Goal: Task Accomplishment & Management: Complete application form

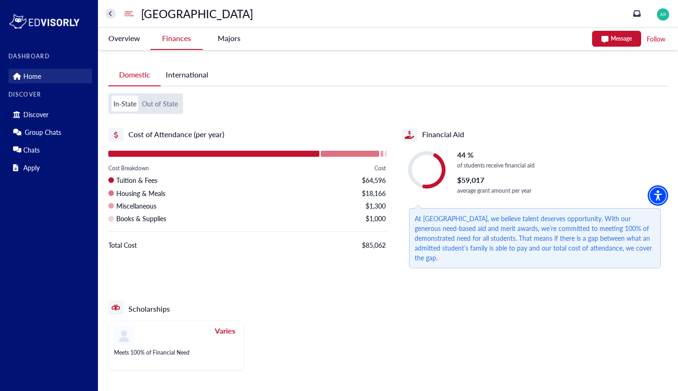
click at [38, 77] on p "Home" at bounding box center [32, 76] width 18 height 8
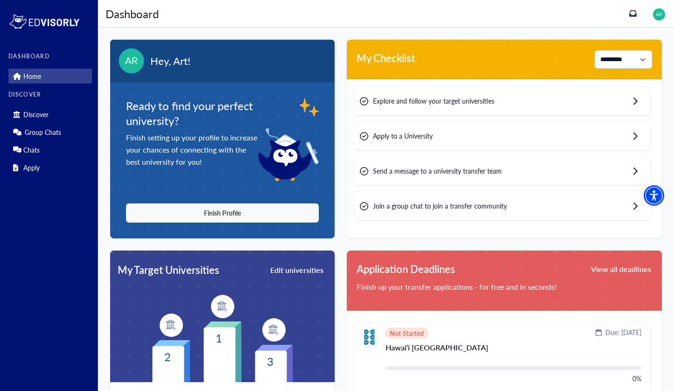
click at [437, 141] on div "Apply to a University" at bounding box center [502, 136] width 297 height 28
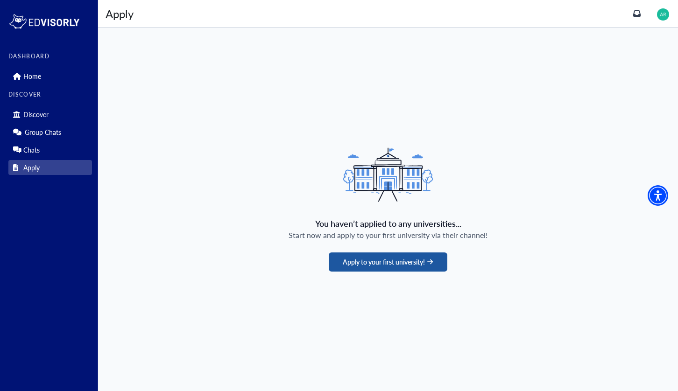
click at [390, 268] on button "Apply to your first university!" at bounding box center [388, 262] width 118 height 19
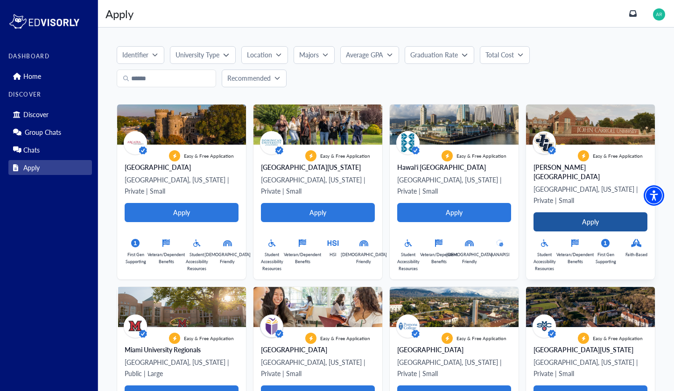
click at [564, 212] on button "Apply" at bounding box center [591, 221] width 114 height 19
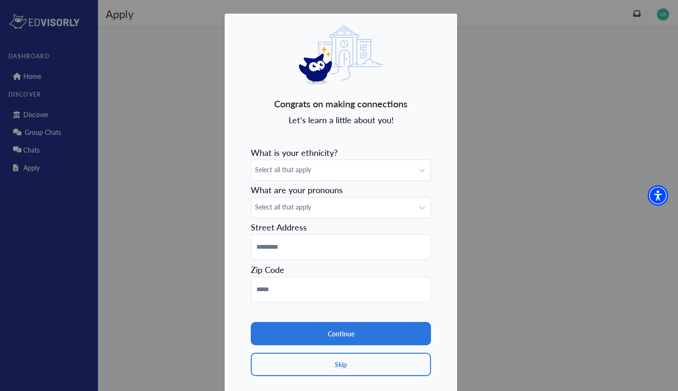
scroll to position [24, 0]
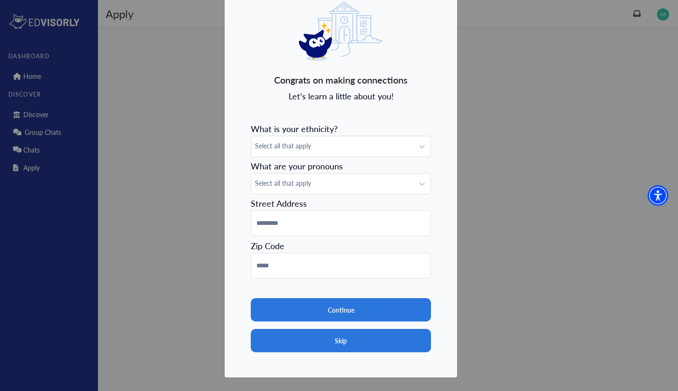
click at [320, 337] on button "Skip" at bounding box center [341, 340] width 180 height 23
